Goal: Transaction & Acquisition: Purchase product/service

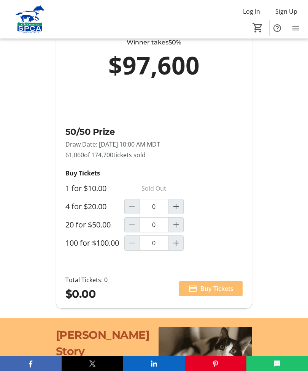
scroll to position [643, 0]
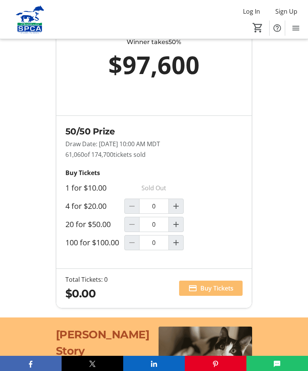
click at [179, 229] on mat-icon "Increment by one" at bounding box center [175, 224] width 9 height 9
type input "1"
click at [209, 293] on span "Buy Tickets" at bounding box center [216, 288] width 33 height 9
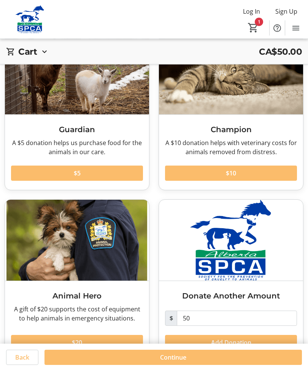
scroll to position [59, 0]
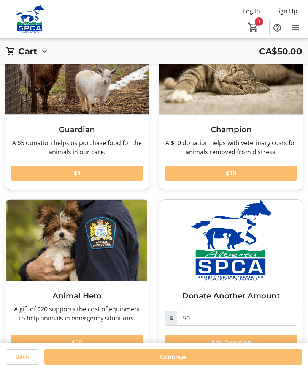
click at [175, 362] on span "Continue" at bounding box center [173, 357] width 26 height 9
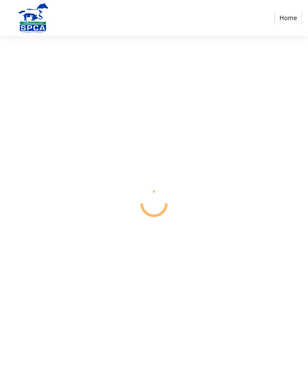
select select "CA"
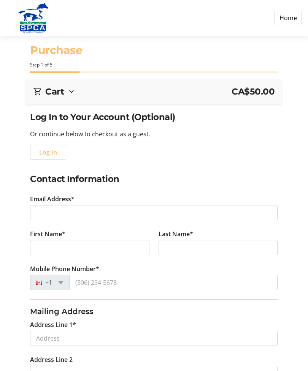
scroll to position [0, 0]
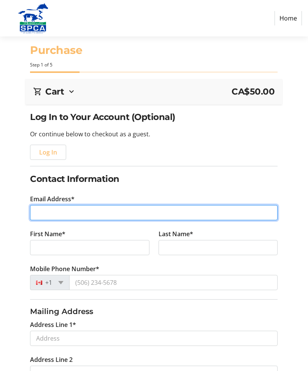
click at [47, 209] on input "Email Address*" at bounding box center [153, 212] width 247 height 15
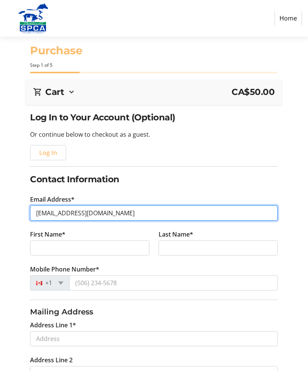
type input "[EMAIL_ADDRESS][DOMAIN_NAME]"
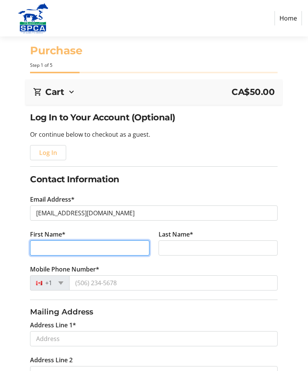
click at [46, 243] on input "First Name*" at bounding box center [89, 248] width 119 height 15
type input "Isobel"
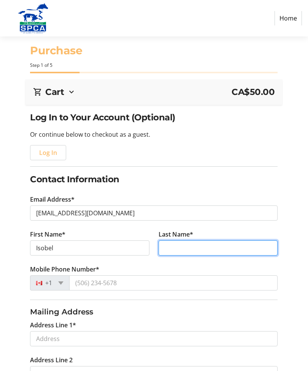
click at [169, 249] on input "Last Name*" at bounding box center [218, 248] width 119 height 15
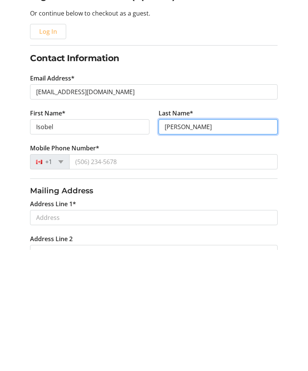
type input "[PERSON_NAME]"
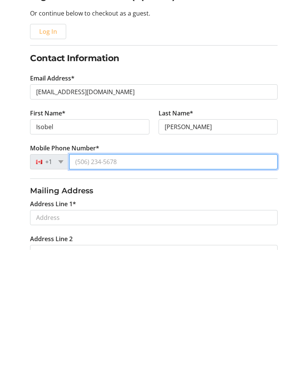
click at [87, 276] on input "Mobile Phone Number*" at bounding box center [173, 283] width 208 height 15
type input "[PHONE_NUMBER]"
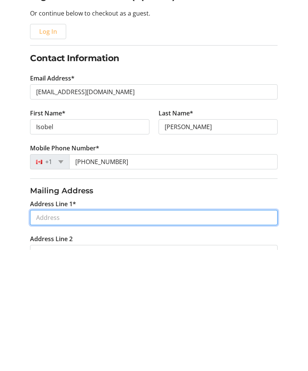
click at [41, 331] on input "Address Line 1*" at bounding box center [153, 338] width 247 height 15
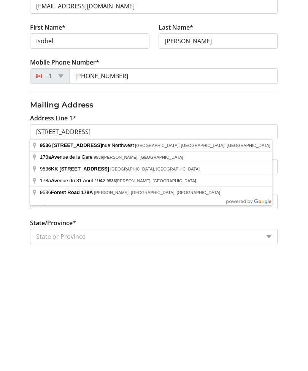
scroll to position [208, 0]
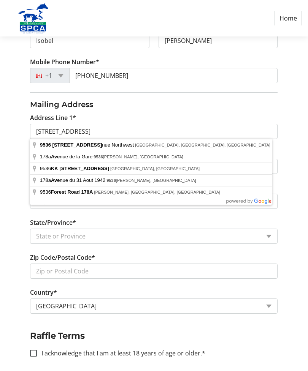
type input "[STREET_ADDRESS]"
type input "[GEOGRAPHIC_DATA]"
select select "AB"
type input "T5Z 2G6"
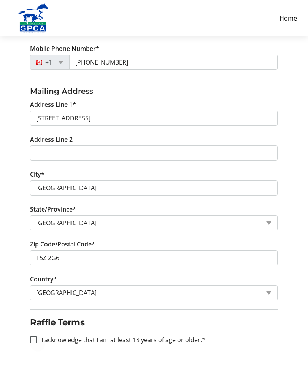
scroll to position [220, 0]
click at [35, 338] on input "I acknowledge that I am at least 18 years of age or older.*" at bounding box center [33, 340] width 7 height 7
checkbox input "true"
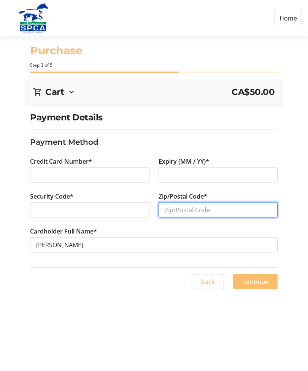
click at [185, 209] on input "Zip/Postal Code*" at bounding box center [218, 210] width 119 height 15
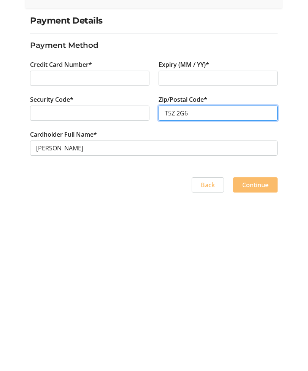
scroll to position [25, 0]
type input "T5Z 2G6"
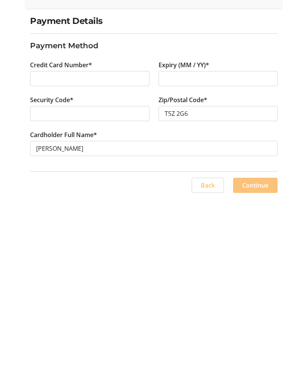
click at [262, 277] on span "Continue" at bounding box center [255, 281] width 26 height 9
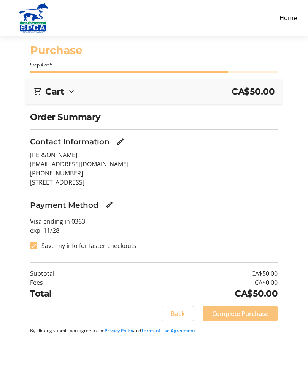
click at [257, 316] on span "Complete Purchase" at bounding box center [240, 314] width 56 height 9
